Goal: Transaction & Acquisition: Purchase product/service

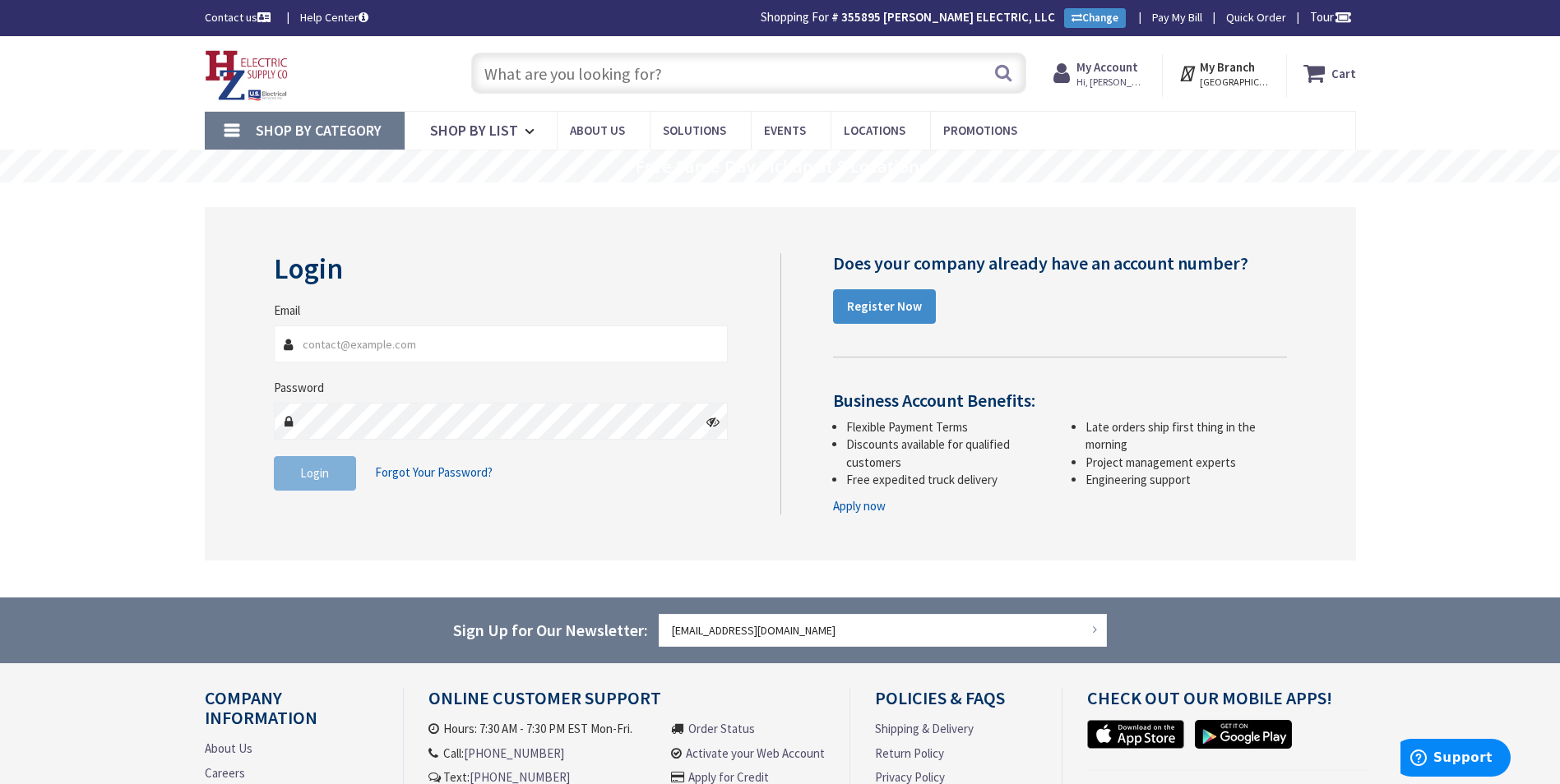
type input "[EMAIL_ADDRESS][DOMAIN_NAME]"
click at [661, 76] on input "text" at bounding box center [749, 73] width 555 height 41
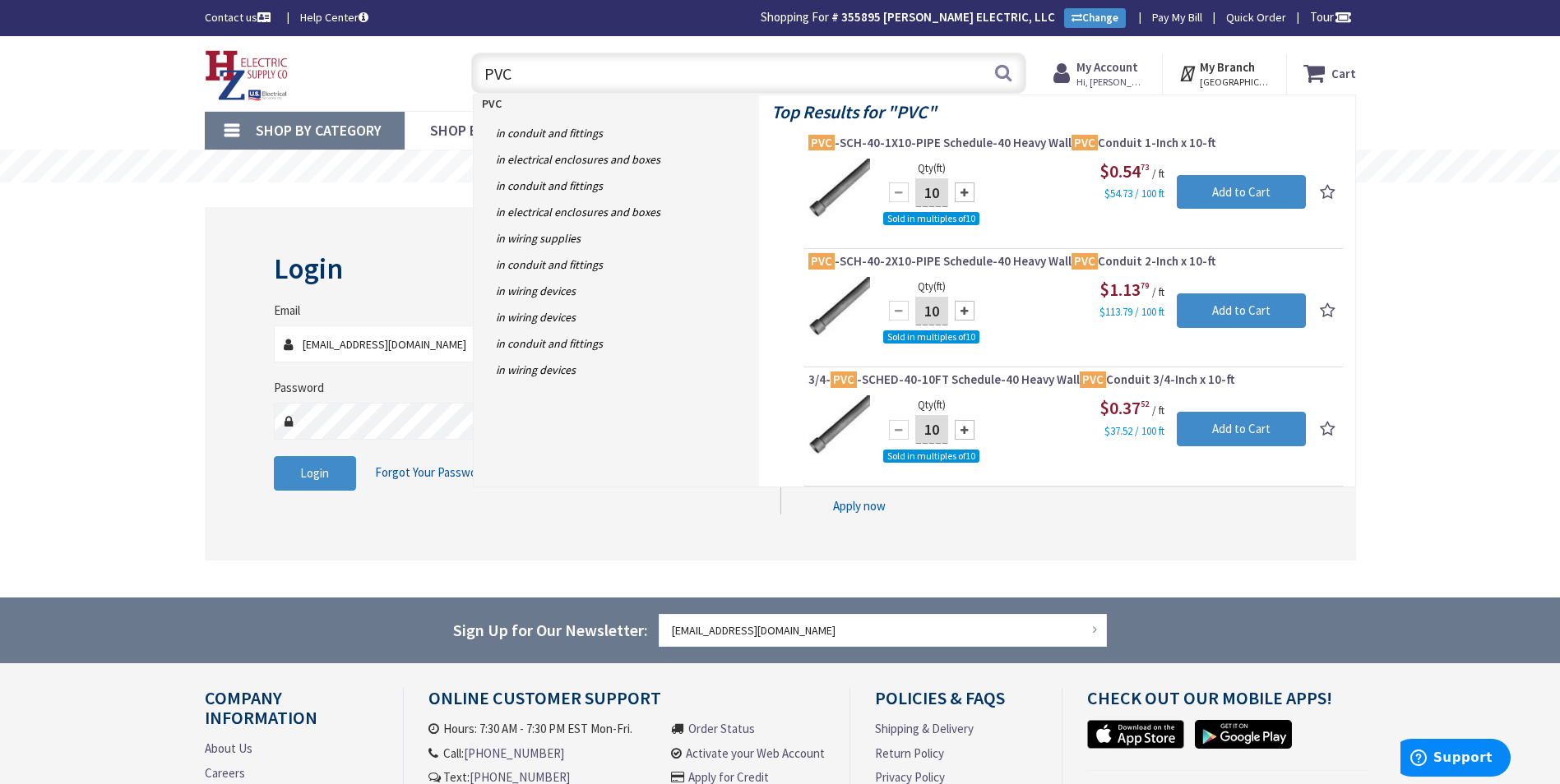
type input "PVC"
click at [968, 430] on div at bounding box center [965, 429] width 20 height 20
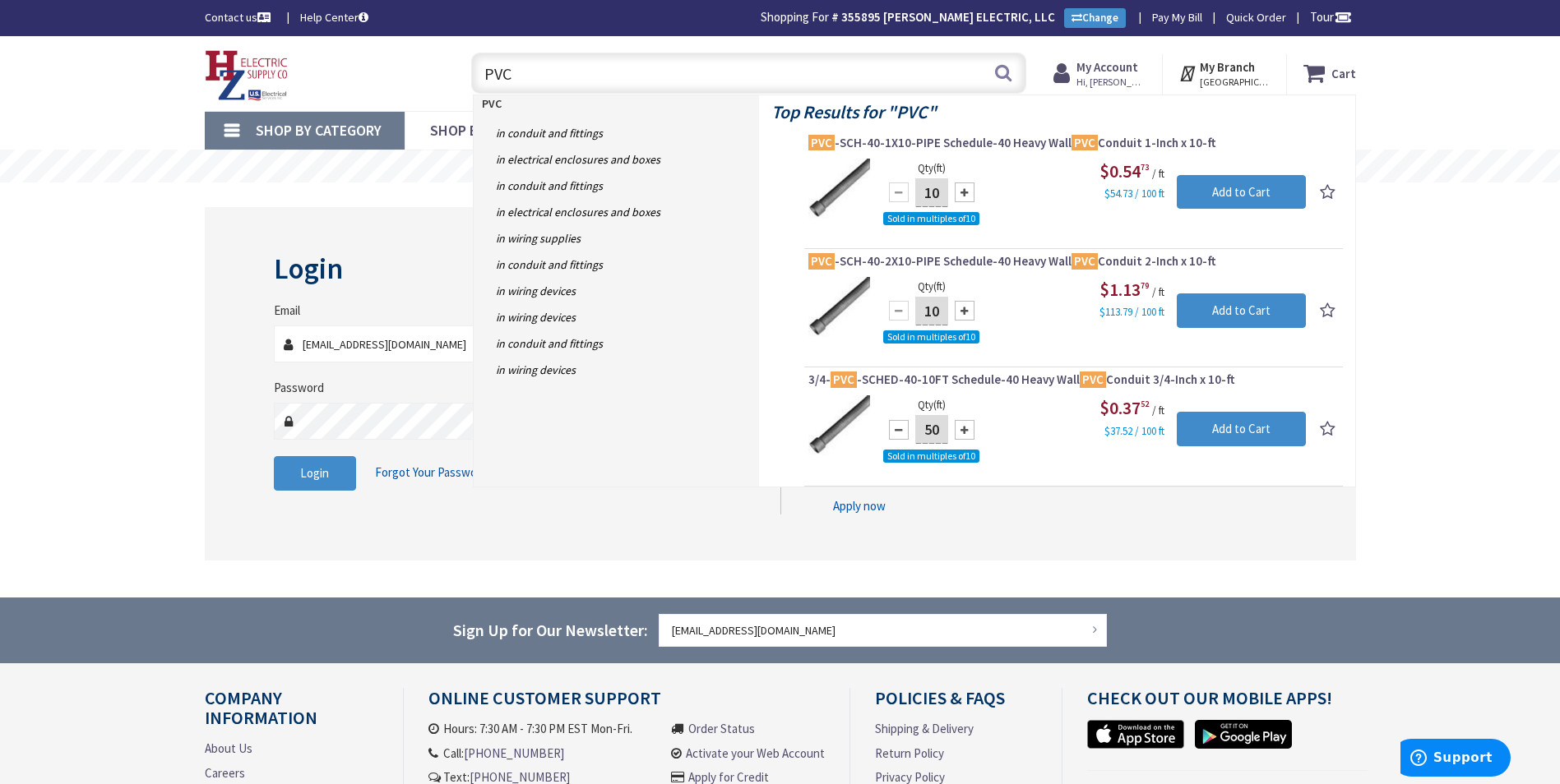
click at [968, 430] on div at bounding box center [965, 429] width 20 height 20
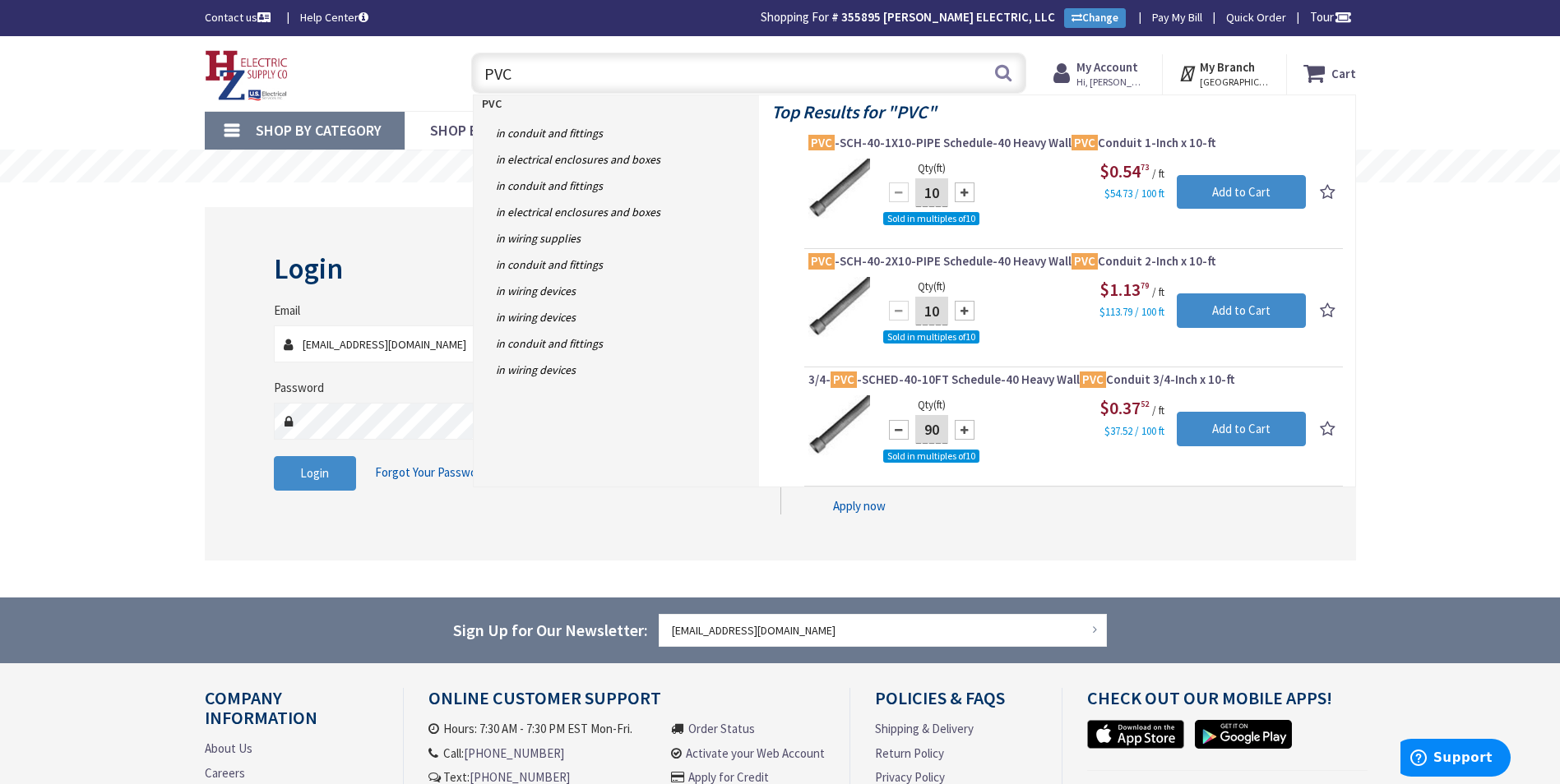
type input "100"
click at [1117, 425] on small "$37.52 / 100 ft" at bounding box center [1134, 432] width 60 height 14
click at [1244, 421] on input "Add to Cart" at bounding box center [1241, 429] width 129 height 35
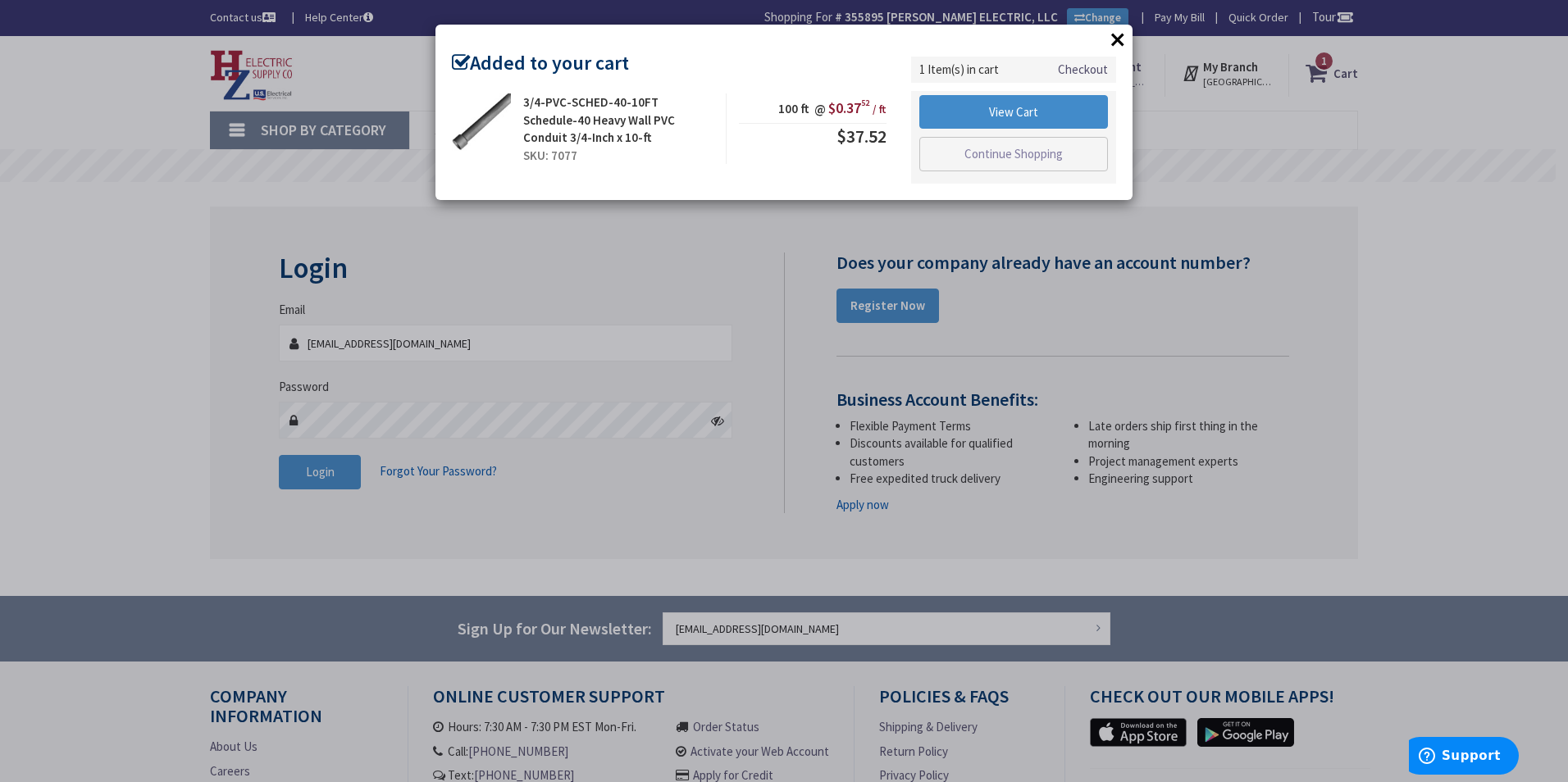
click at [1120, 36] on button "×" at bounding box center [1117, 39] width 25 height 25
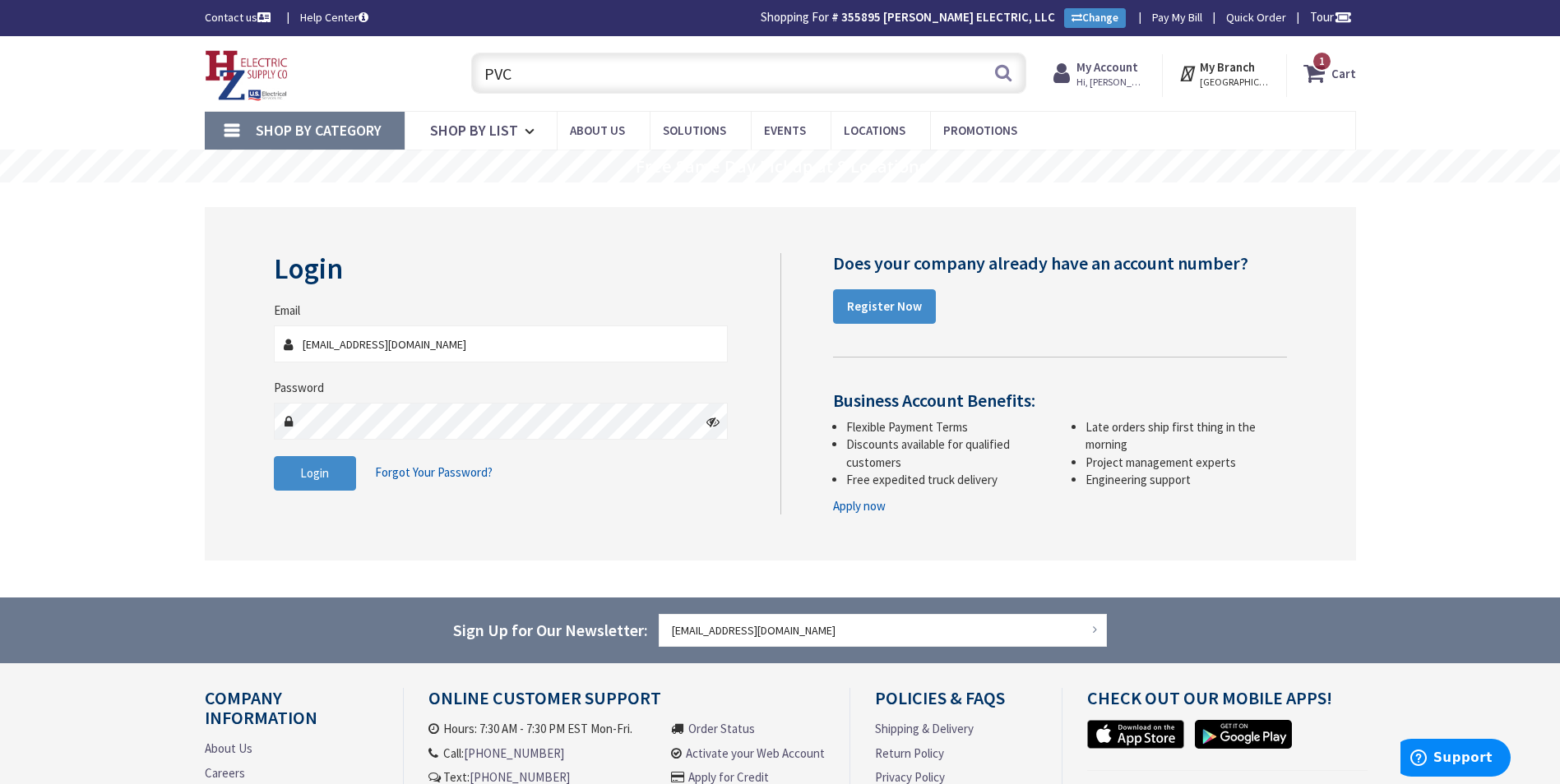
click at [1336, 79] on strong "Cart" at bounding box center [1343, 72] width 25 height 29
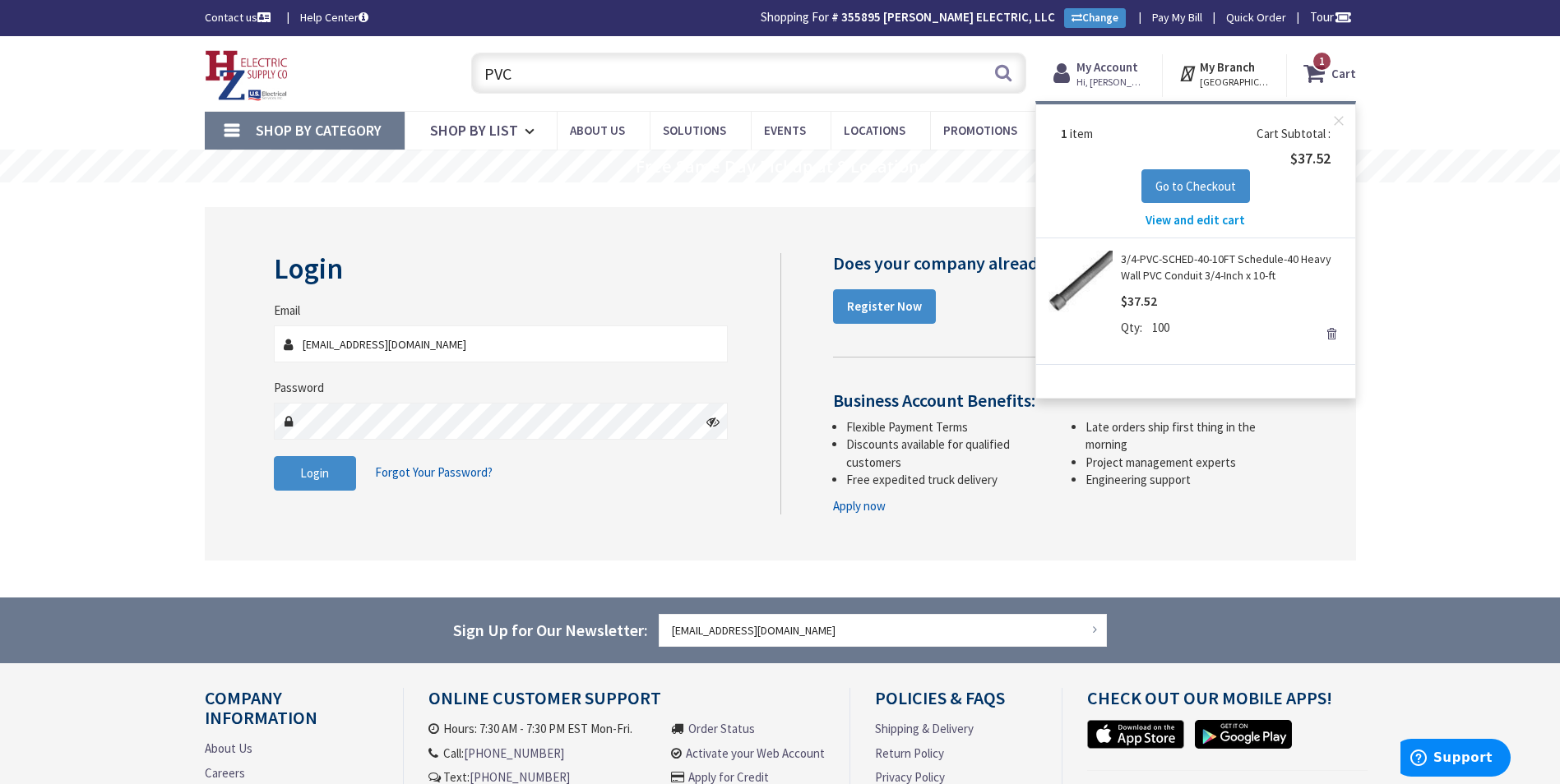
click at [1332, 337] on link "Remove" at bounding box center [1331, 334] width 23 height 23
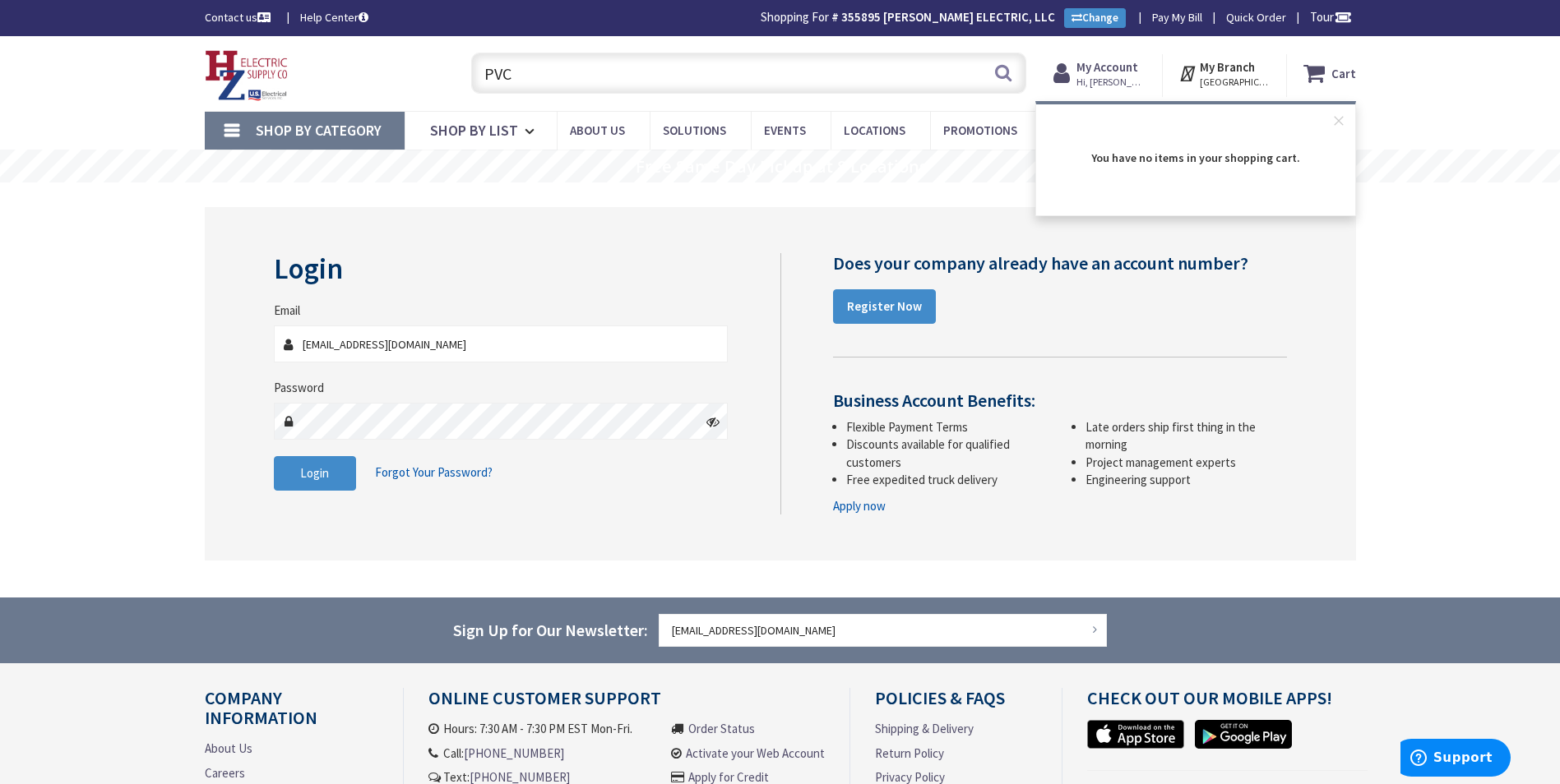
click at [534, 76] on input "PVC" at bounding box center [749, 73] width 555 height 41
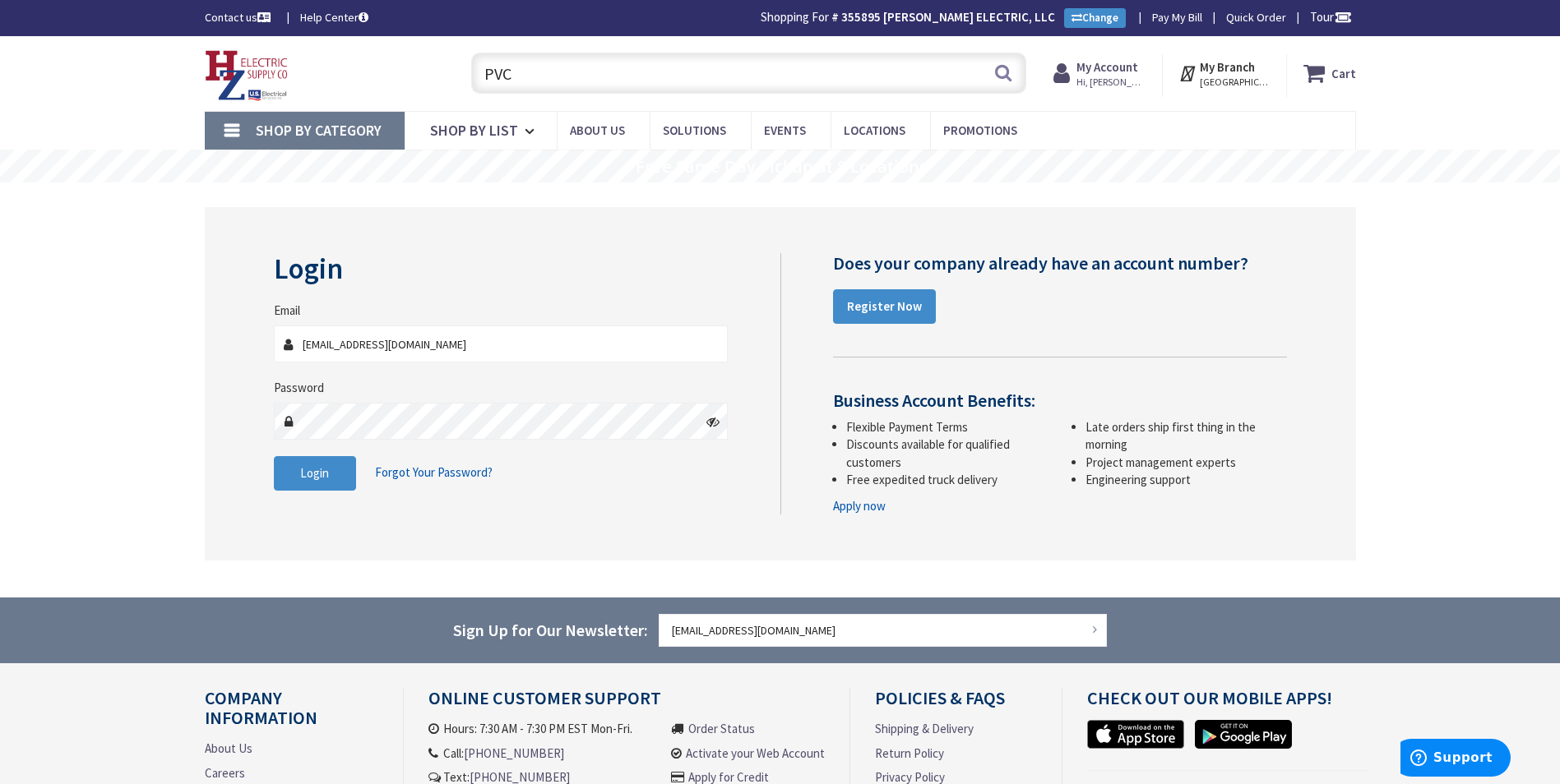
click at [544, 67] on input "PVC" at bounding box center [749, 73] width 555 height 41
click at [1001, 81] on button "Search" at bounding box center [1003, 73] width 21 height 37
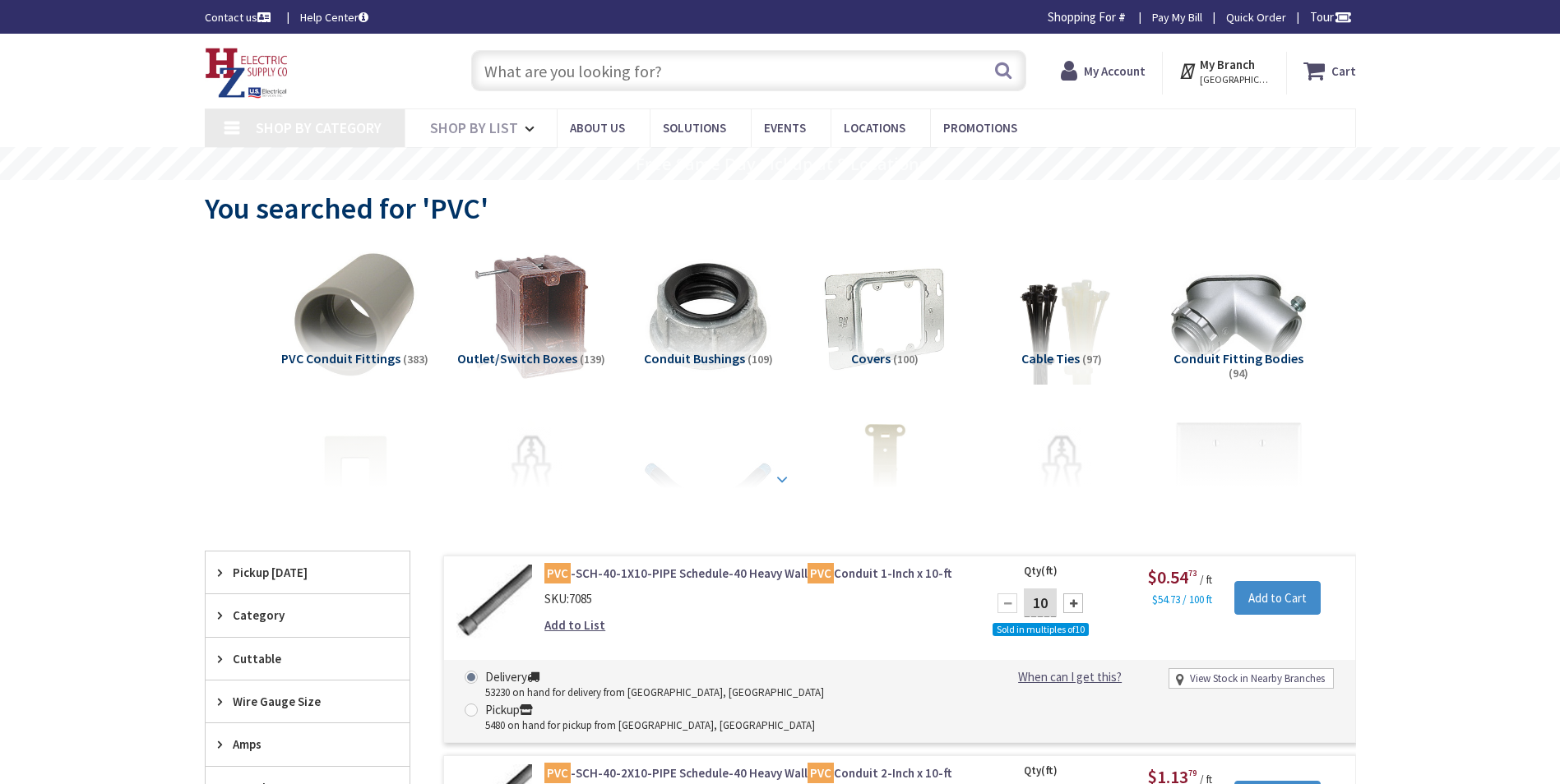
type input "[STREET_ADDRESS]"
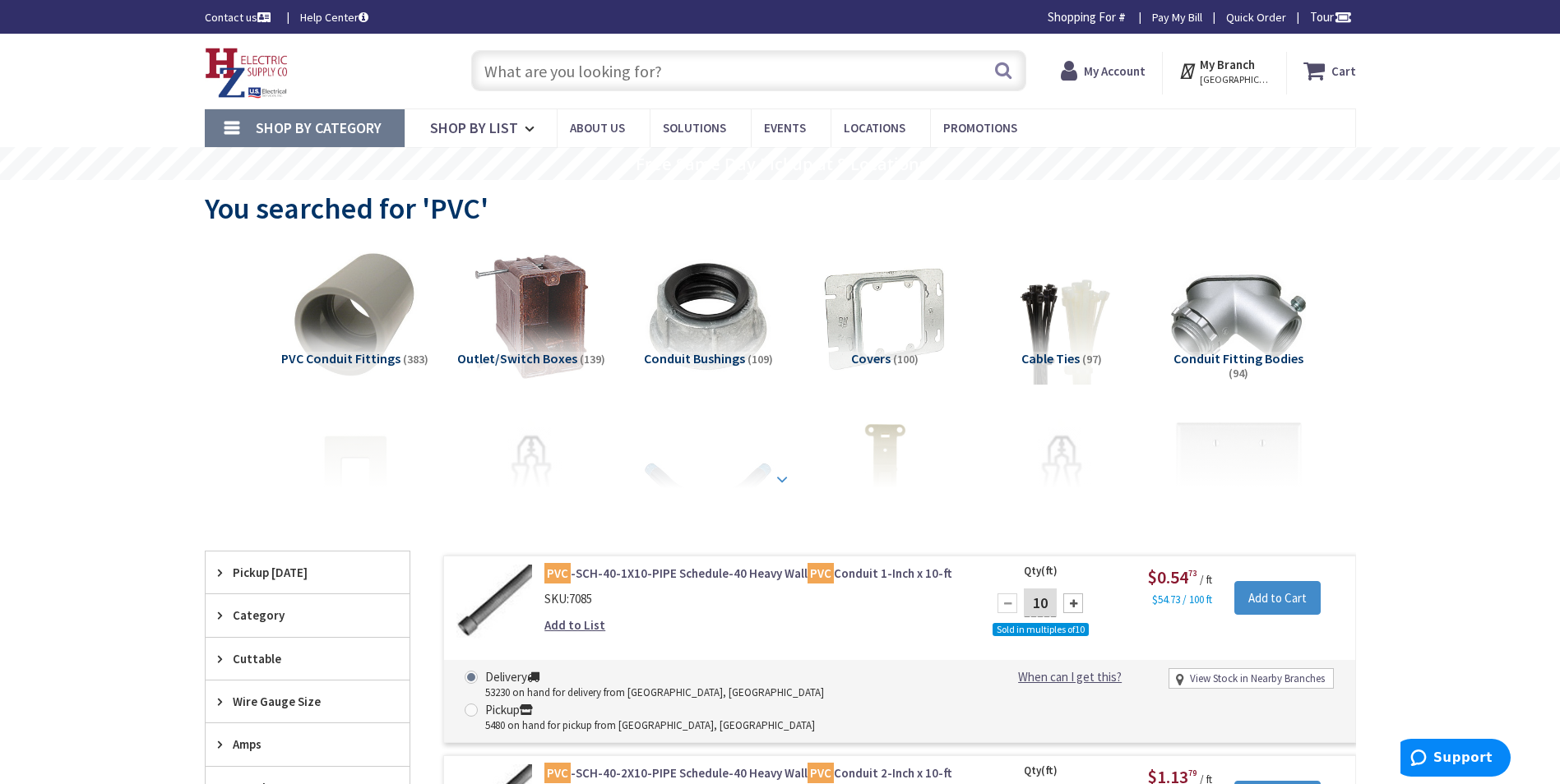
click at [781, 478] on strong at bounding box center [782, 479] width 20 height 18
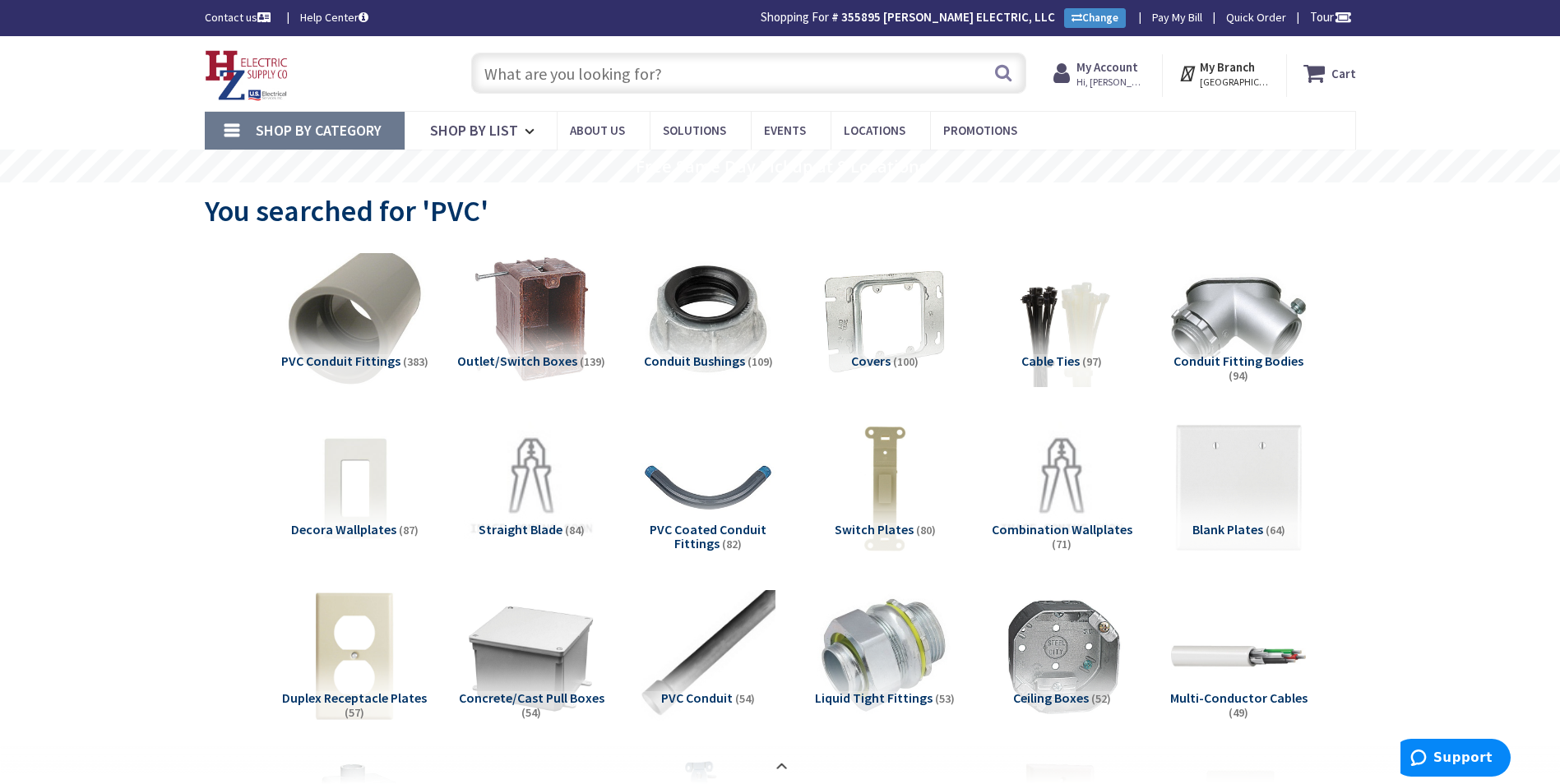
click at [370, 287] on img at bounding box center [354, 319] width 149 height 149
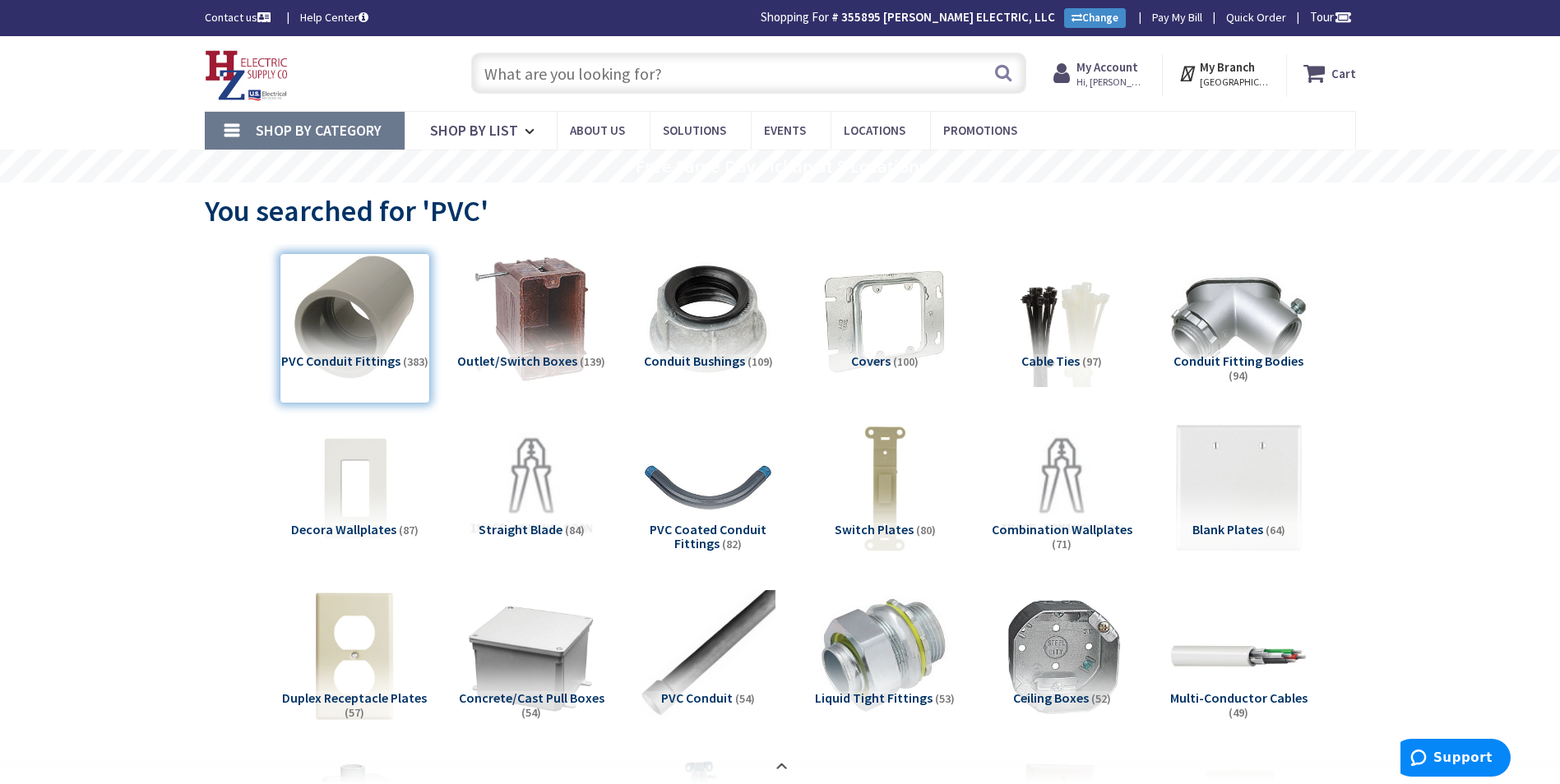
click at [715, 77] on input "text" at bounding box center [749, 73] width 555 height 41
type input "time clock"
click at [382, 328] on div "PVC Conduit Fittings (383)" at bounding box center [355, 328] width 151 height 151
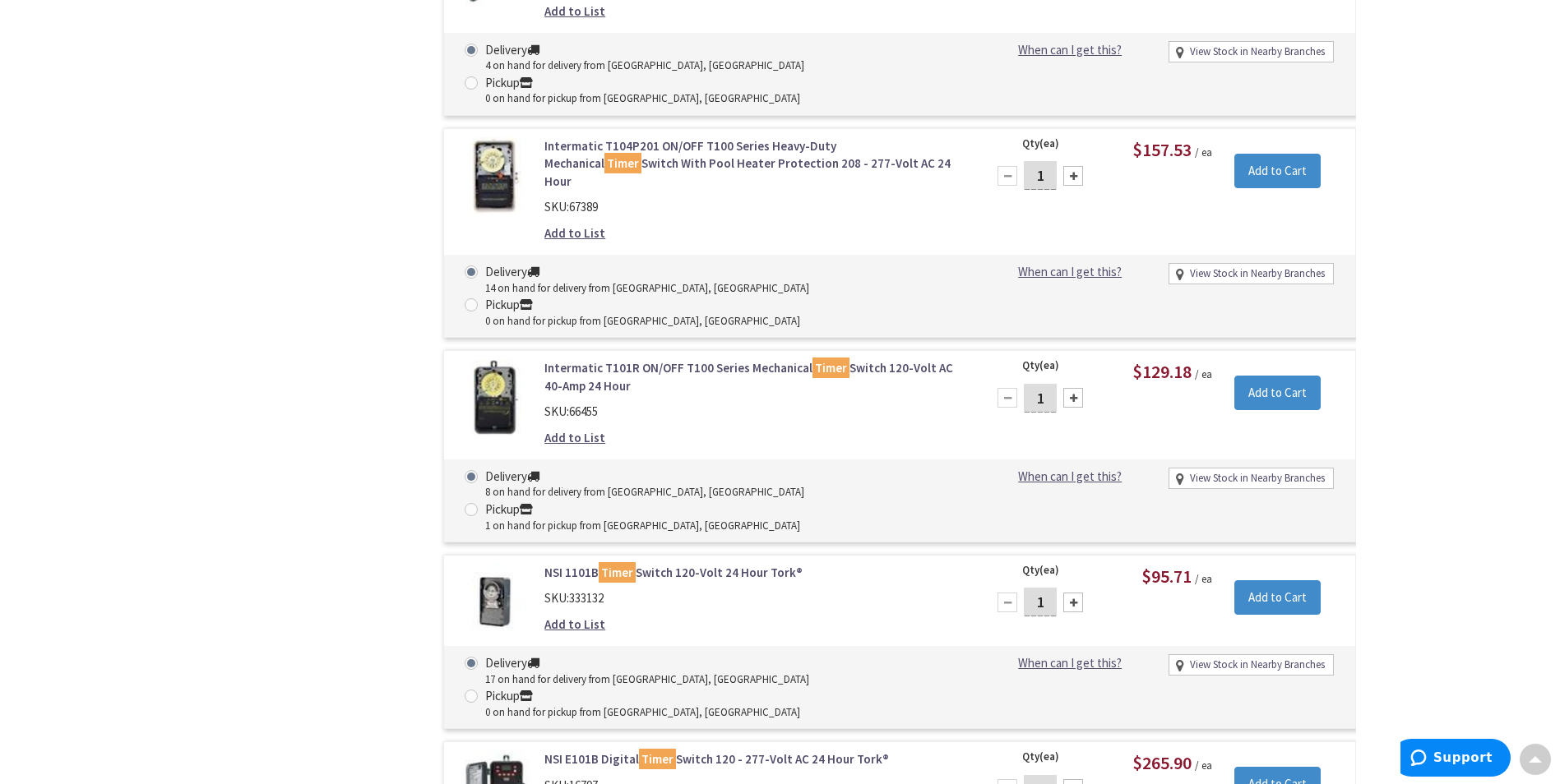
scroll to position [1666, 0]
